Goal: Use online tool/utility: Utilize a website feature to perform a specific function

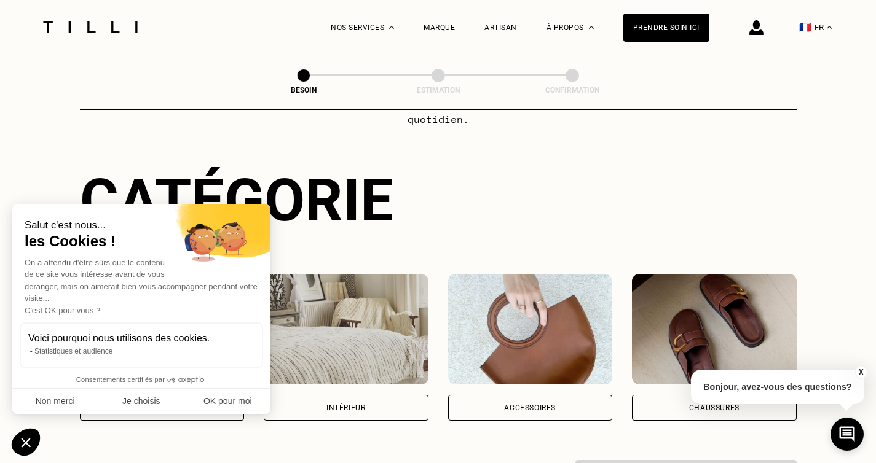
scroll to position [95, 0]
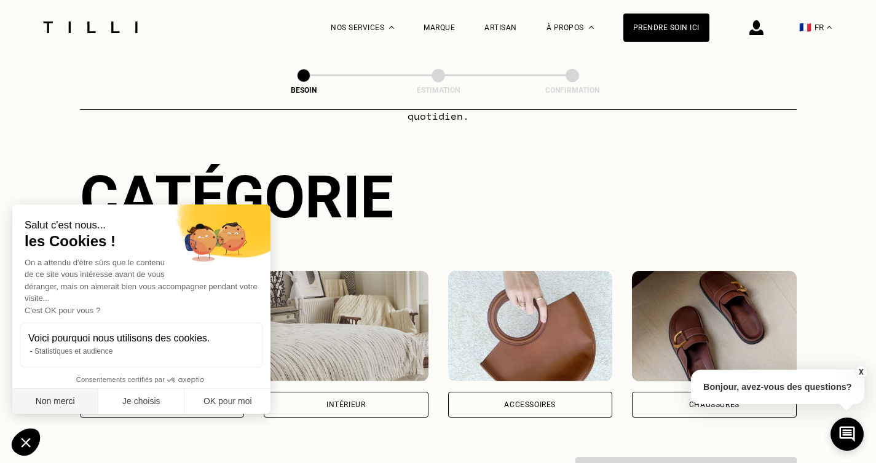
click at [43, 400] on button "Non merci" at bounding box center [55, 402] width 86 height 26
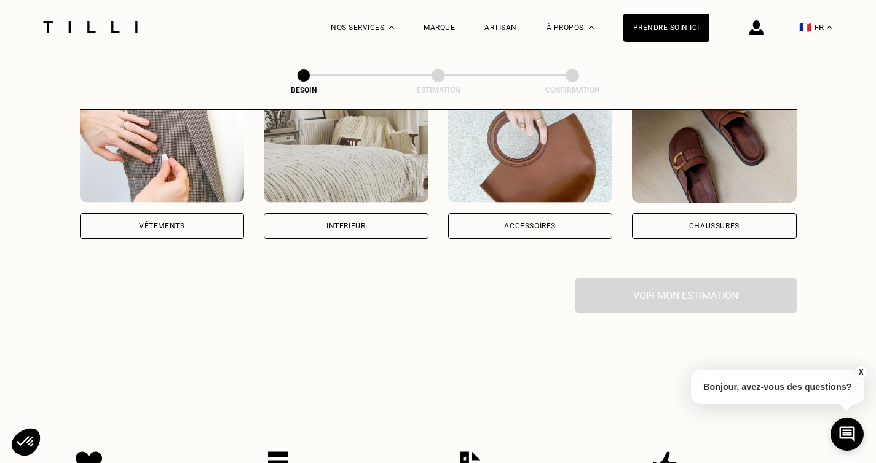
scroll to position [272, 0]
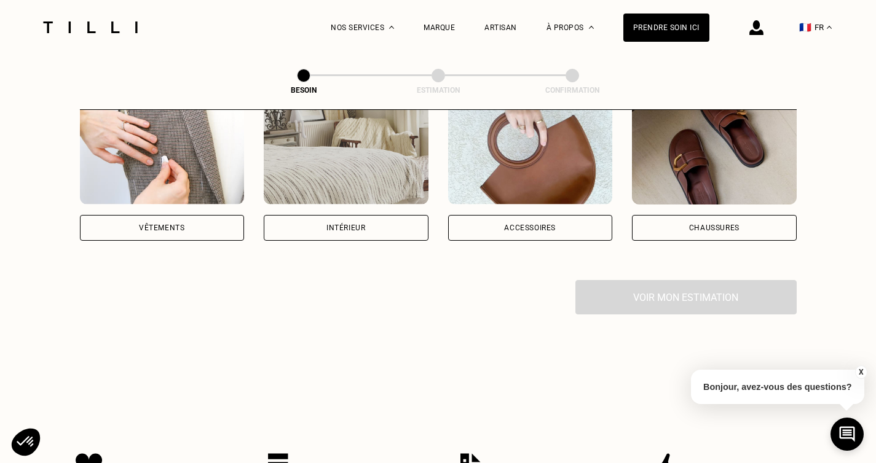
click at [153, 176] on img at bounding box center [162, 149] width 165 height 111
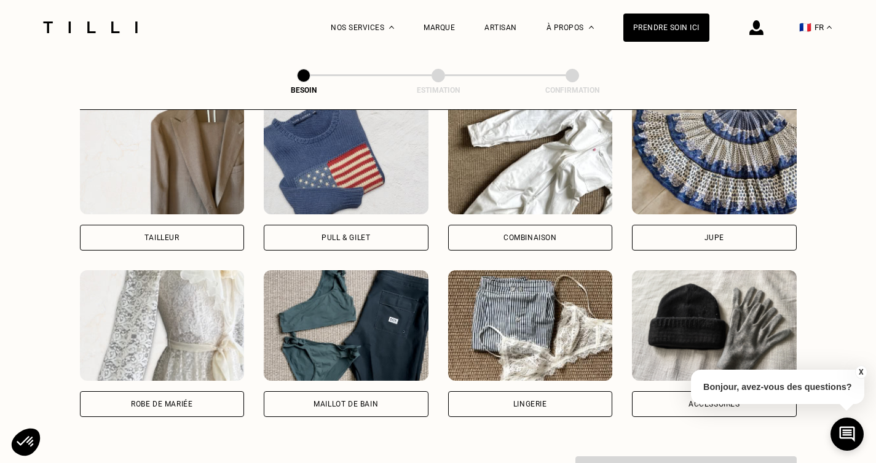
scroll to position [777, 0]
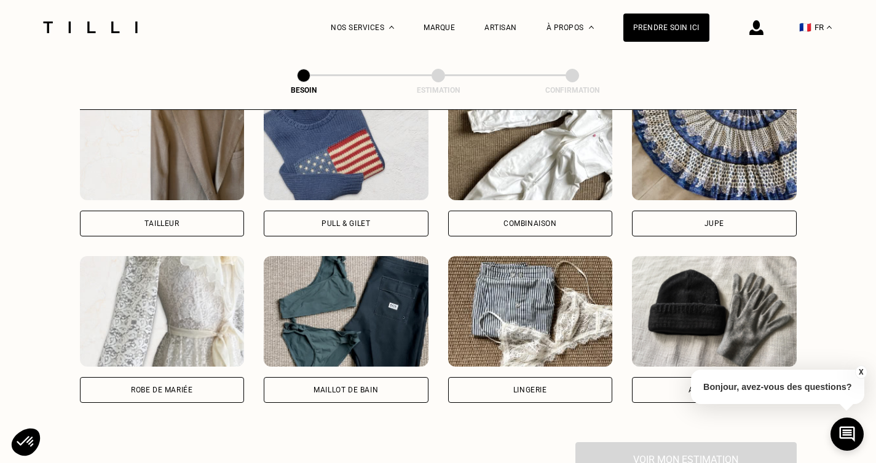
click at [310, 285] on img at bounding box center [346, 311] width 165 height 111
select select "FR"
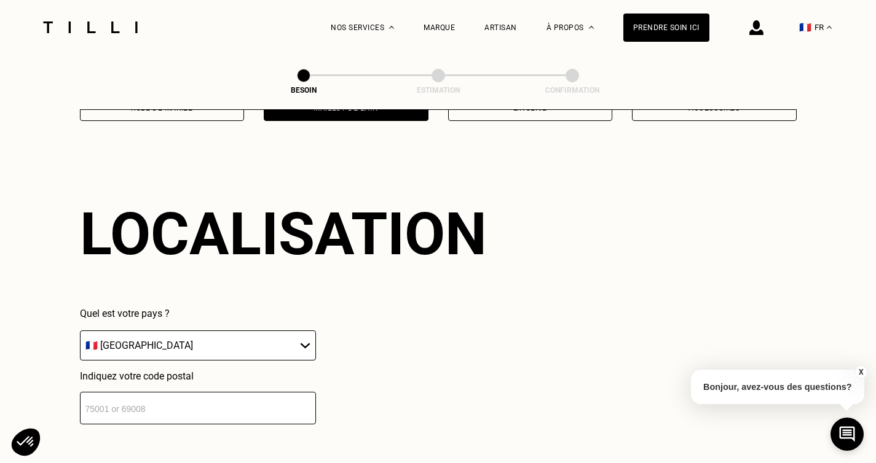
scroll to position [1067, 0]
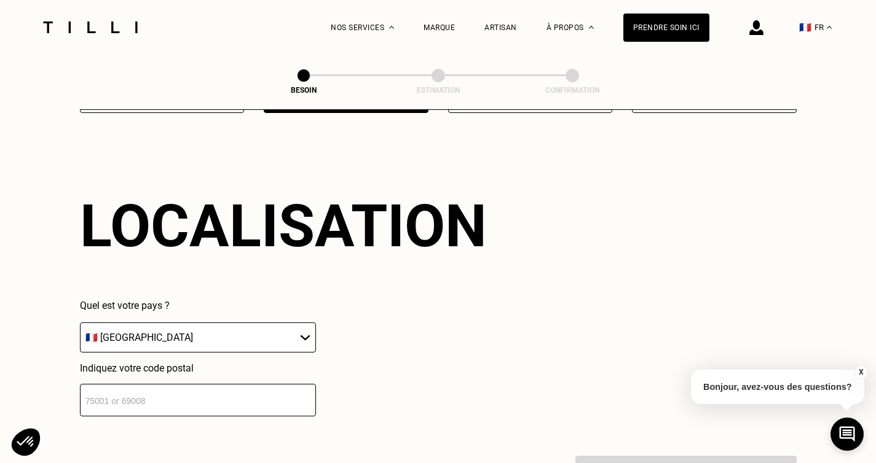
click at [233, 388] on input "number" at bounding box center [198, 400] width 236 height 33
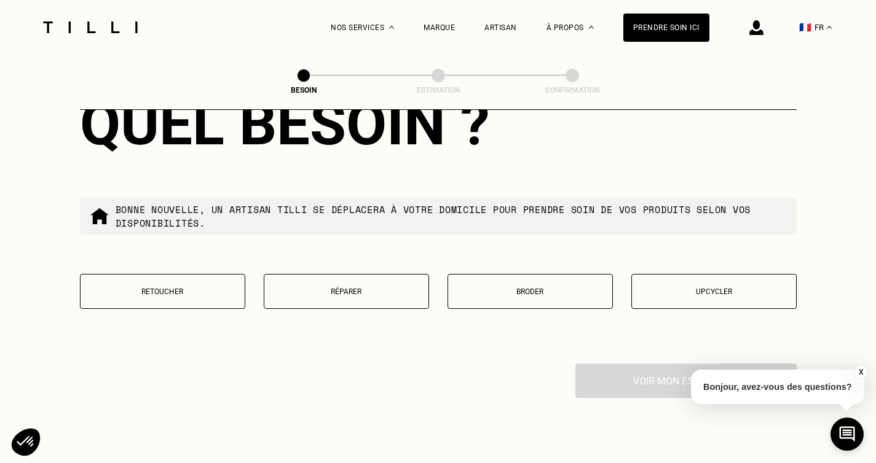
scroll to position [1473, 0]
type input "75020"
click at [344, 287] on p "Réparer" at bounding box center [346, 291] width 152 height 9
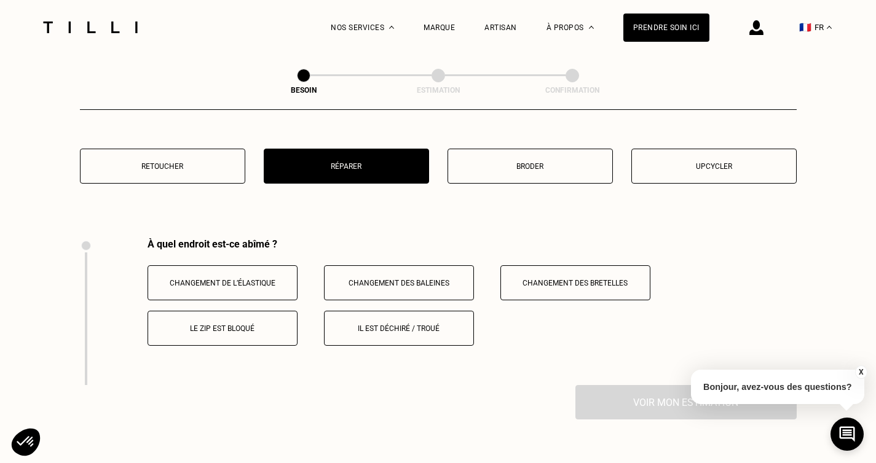
scroll to position [1600, 0]
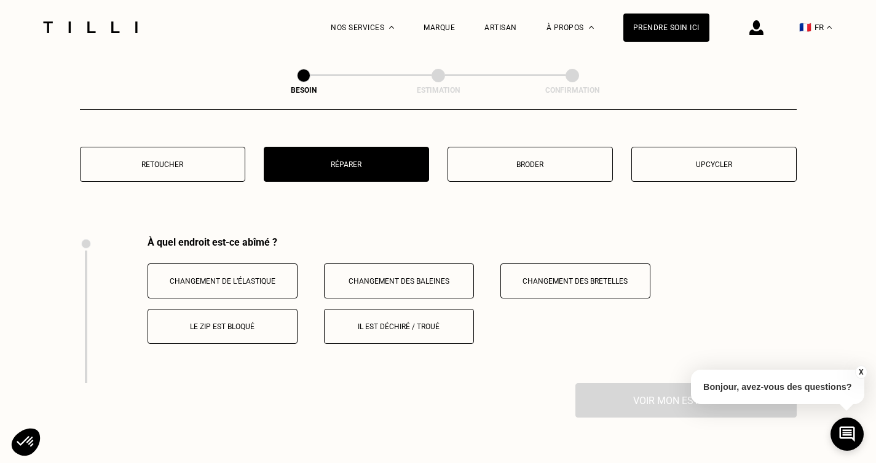
click at [277, 274] on button "Changement de l’élastique" at bounding box center [223, 281] width 150 height 35
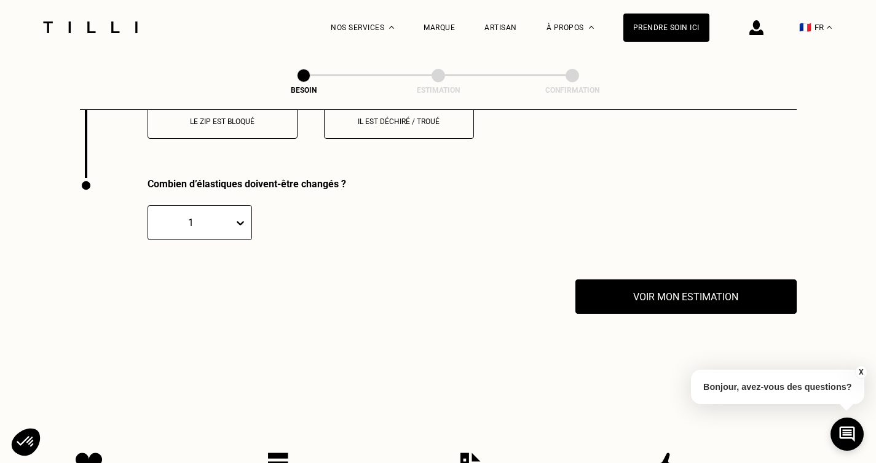
scroll to position [1832, 0]
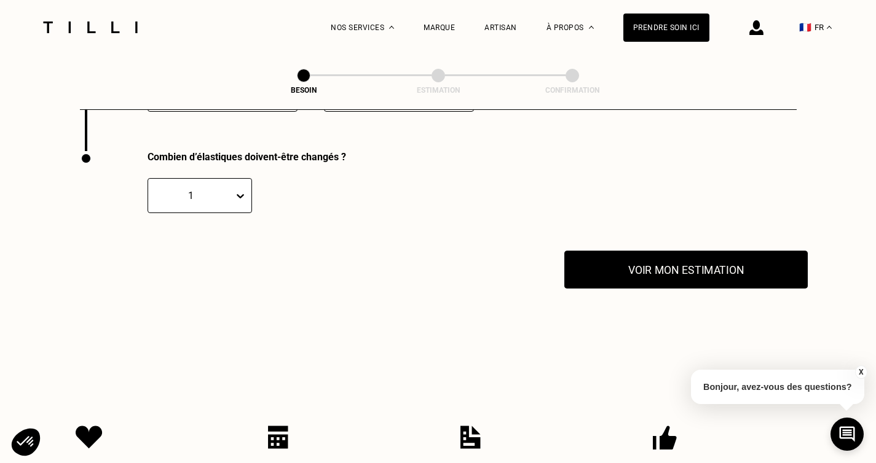
click at [704, 266] on button "Voir mon estimation" at bounding box center [685, 270] width 243 height 38
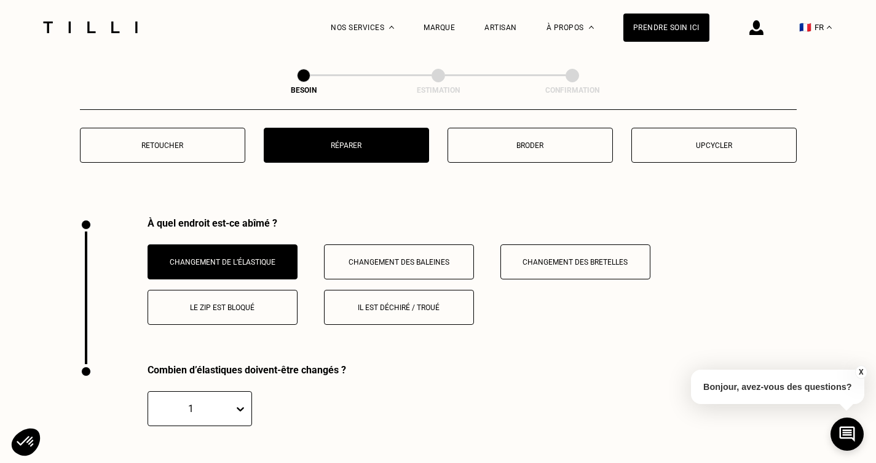
scroll to position [1615, 0]
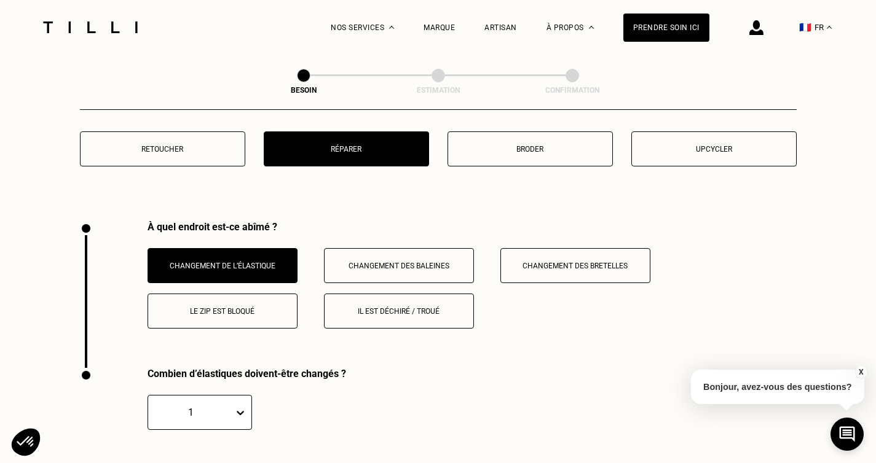
click at [548, 256] on button "Changement des bretelles" at bounding box center [575, 265] width 150 height 35
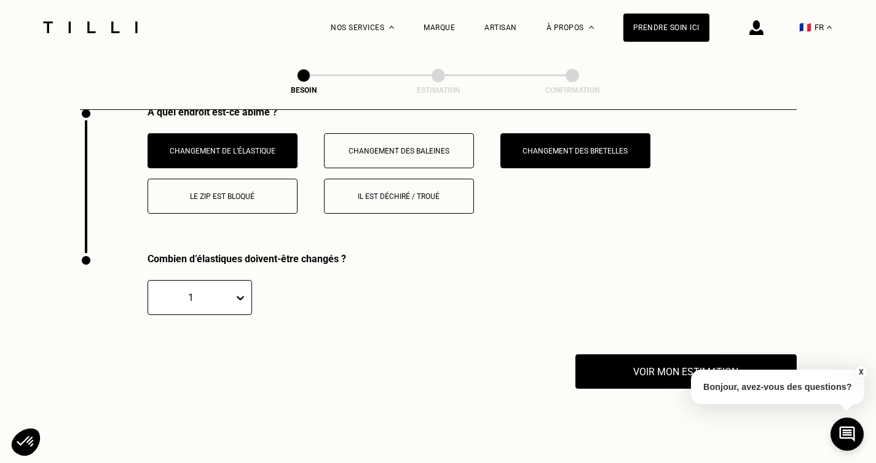
scroll to position [1708, 0]
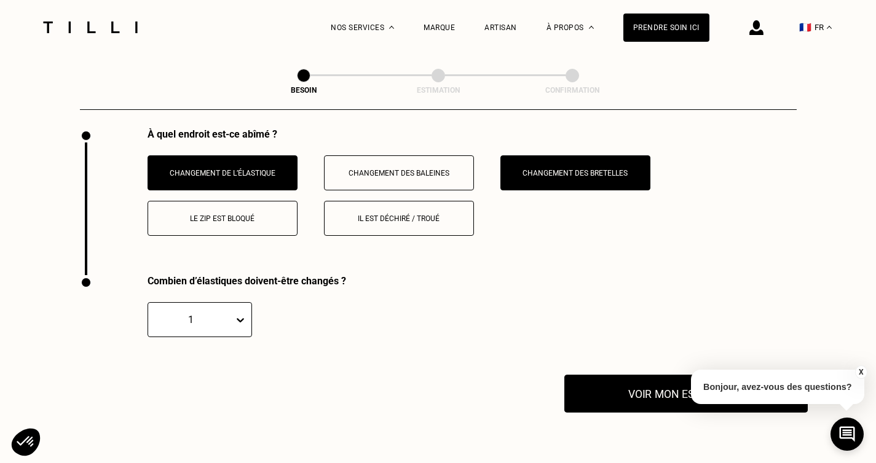
click at [602, 379] on button "Voir mon estimation" at bounding box center [685, 394] width 243 height 38
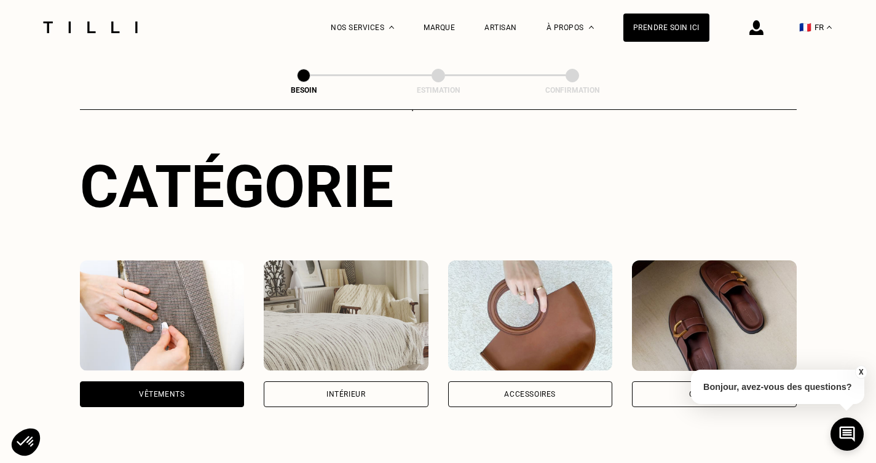
scroll to position [0, 0]
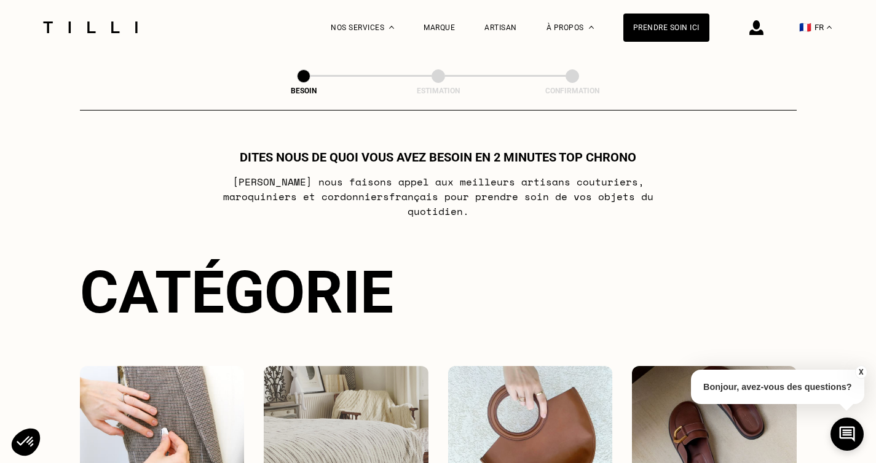
click at [742, 175] on div "Dites nous de quoi vous avez besoin en 2 minutes top chrono [PERSON_NAME] nous …" at bounding box center [438, 184] width 717 height 69
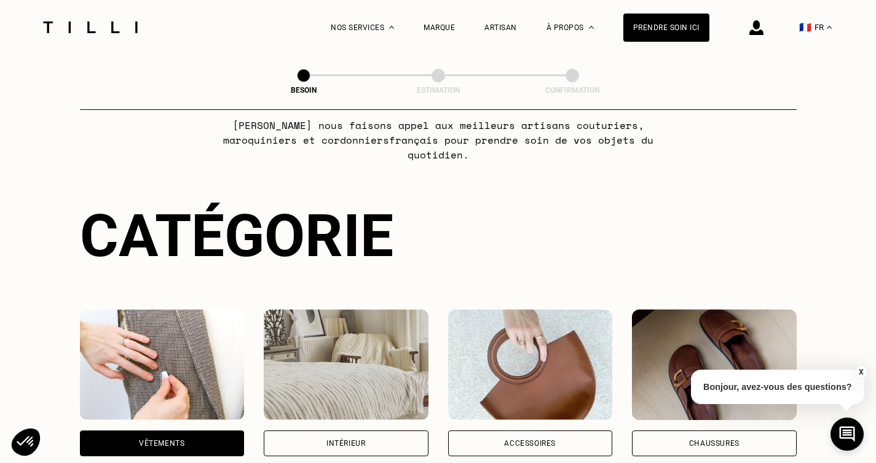
scroll to position [58, 0]
